Goal: Find specific page/section: Find specific page/section

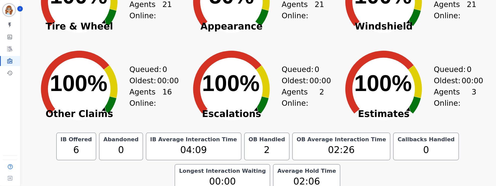
scroll to position [132, 0]
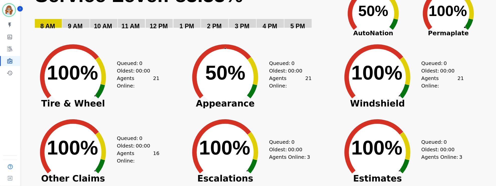
scroll to position [70, 0]
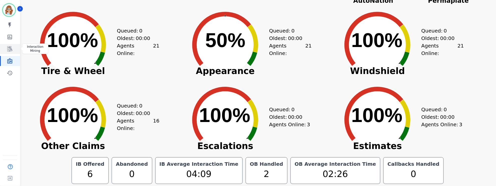
click at [8, 49] on icon "Sidebar" at bounding box center [10, 49] width 6 height 6
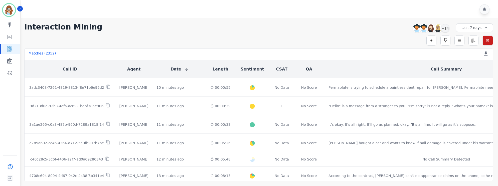
click at [451, 25] on div "[PERSON_NAME] [PERSON_NAME] [PERSON_NAME] [PERSON_NAME] +34" at bounding box center [430, 29] width 43 height 10
click at [446, 27] on div "+34" at bounding box center [445, 28] width 9 height 9
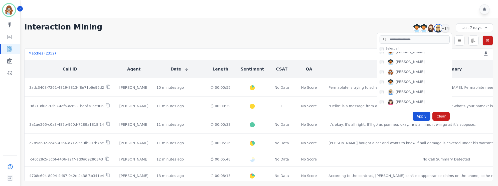
scroll to position [263, 0]
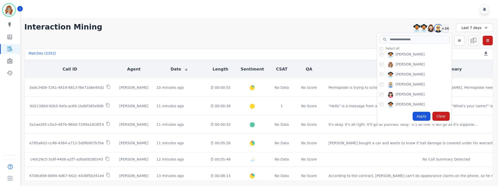
click at [423, 119] on div "Apply" at bounding box center [422, 116] width 18 height 9
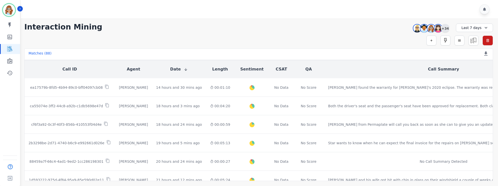
click at [445, 32] on div "+34" at bounding box center [445, 28] width 9 height 9
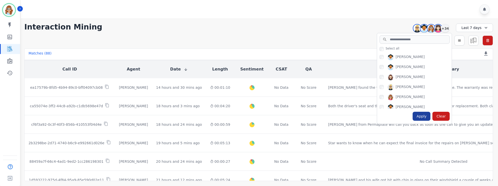
click at [423, 114] on div "Apply" at bounding box center [422, 116] width 18 height 9
